Goal: Task Accomplishment & Management: Manage account settings

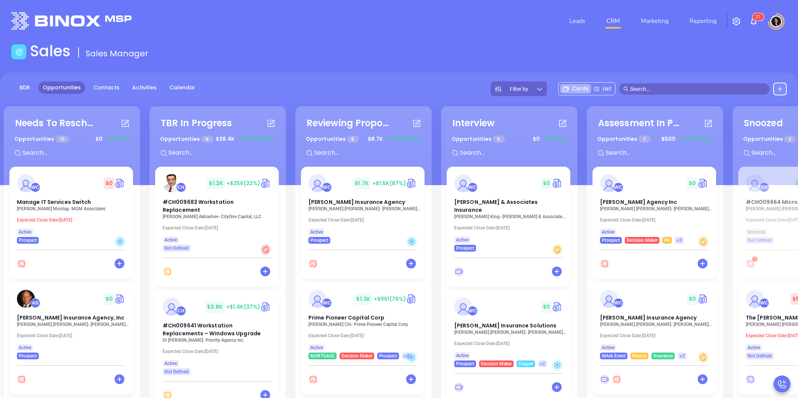
scroll to position [81, 0]
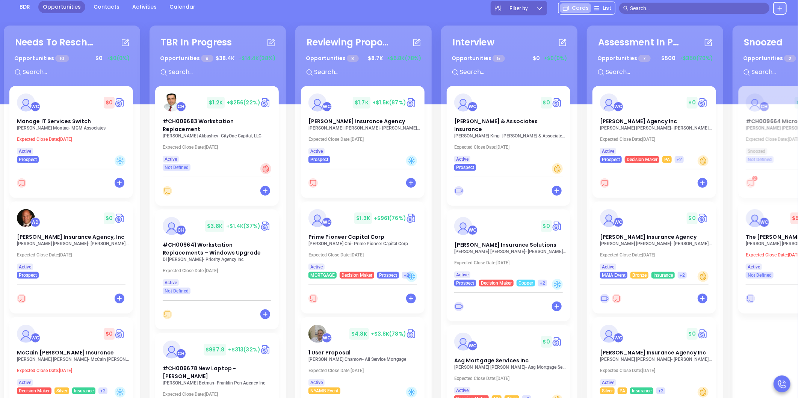
click at [656, 8] on input "text" at bounding box center [697, 8] width 135 height 8
paste input "[EMAIL_ADDRESS][DOMAIN_NAME]"
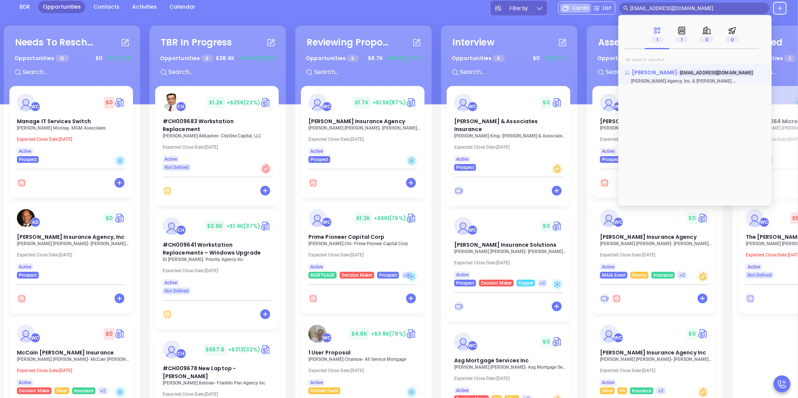
type input "[EMAIL_ADDRESS][DOMAIN_NAME]"
click at [644, 73] on span "[PERSON_NAME]" at bounding box center [654, 73] width 45 height 8
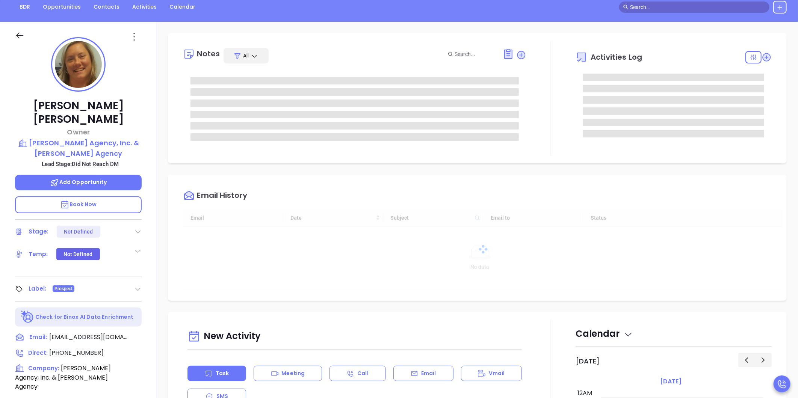
type input "[DATE]"
type input "[PERSON_NAME]"
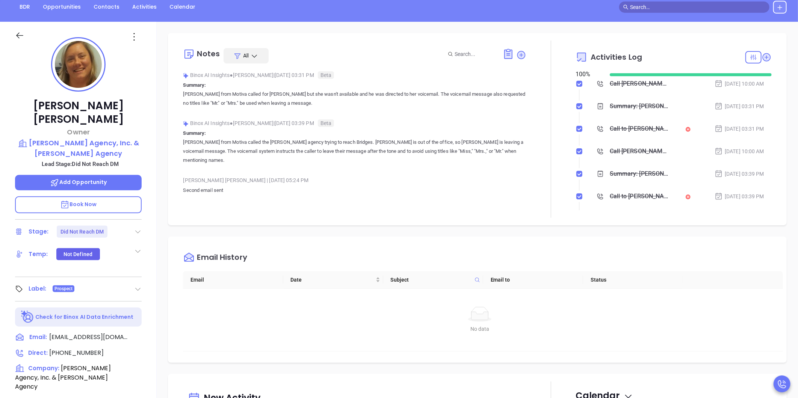
click at [160, 269] on div "Notes All Binox AI Insights ● [PERSON_NAME] | [DATE] 03:31 PM Beta Summary: [PE…" at bounding box center [477, 285] width 641 height 526
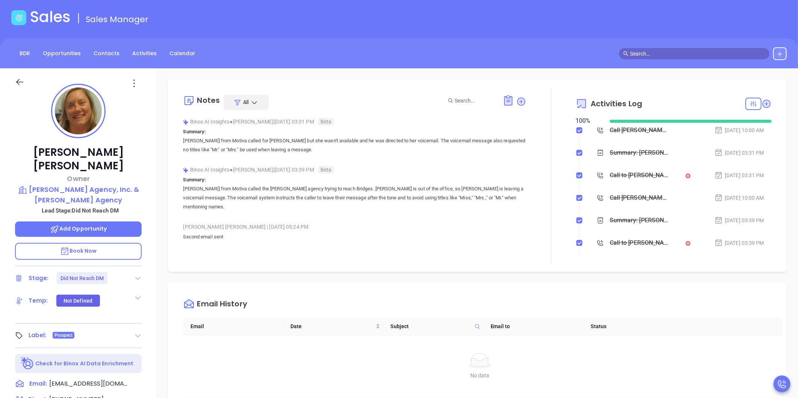
scroll to position [0, 0]
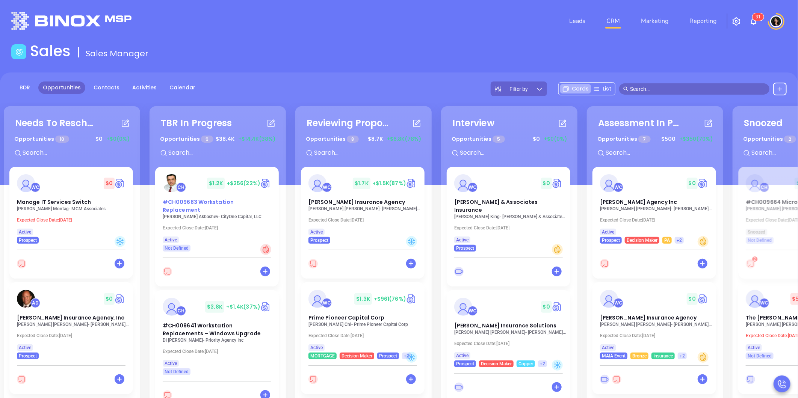
drag, startPoint x: 221, startPoint y: 205, endPoint x: 209, endPoint y: 201, distance: 12.2
